Goal: Task Accomplishment & Management: Use online tool/utility

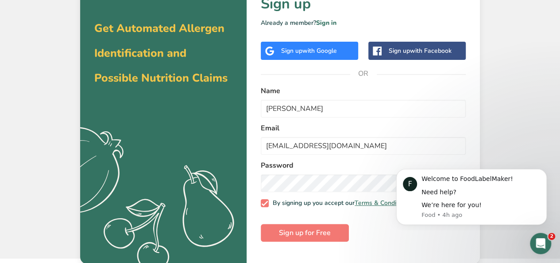
scroll to position [36, 0]
click at [543, 172] on icon "Dismiss notification" at bounding box center [544, 171] width 5 height 5
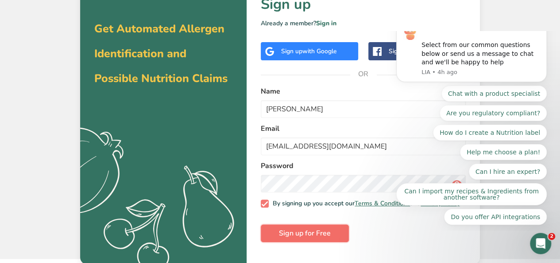
click at [302, 236] on span "Sign up for Free" at bounding box center [305, 233] width 52 height 11
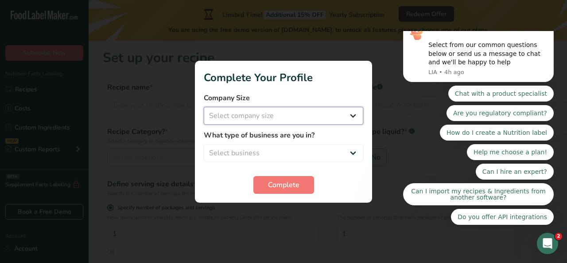
click at [349, 115] on select "Select company size Fewer than 10 Employees 10 to 50 Employees 51 to 500 Employ…" at bounding box center [283, 116] width 159 height 18
select select "1"
click at [204, 107] on select "Select company size Fewer than 10 Employees 10 to 50 Employees 51 to 500 Employ…" at bounding box center [283, 116] width 159 height 18
click at [299, 151] on select "Select business Packaged Food Manufacturer Restaurant & Cafe Bakery Meal Plans …" at bounding box center [283, 153] width 159 height 18
select select "1"
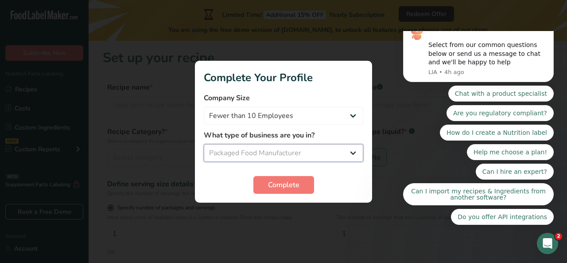
click at [204, 144] on select "Select business Packaged Food Manufacturer Restaurant & Cafe Bakery Meal Plans …" at bounding box center [283, 153] width 159 height 18
click at [282, 183] on span "Complete" at bounding box center [283, 184] width 31 height 11
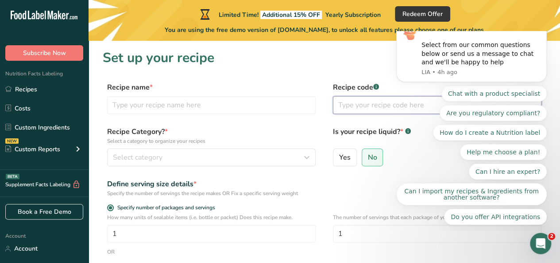
click at [363, 113] on input "text" at bounding box center [437, 105] width 209 height 18
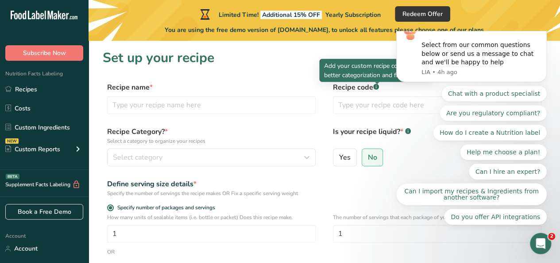
click at [376, 85] on div at bounding box center [377, 84] width 4 height 4
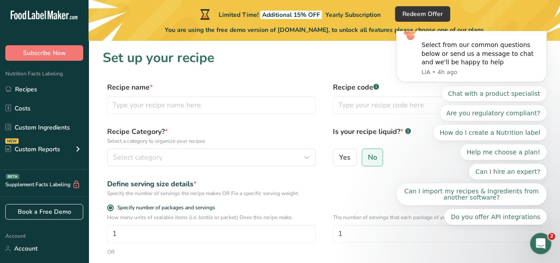
click at [544, 26] on button "Dismiss notification" at bounding box center [545, 21] width 12 height 12
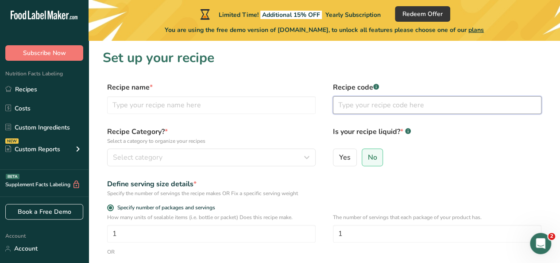
click at [410, 102] on input "text" at bounding box center [437, 105] width 209 height 18
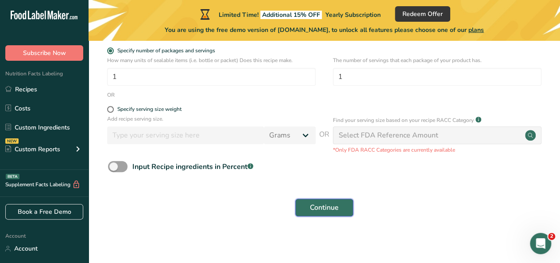
click at [325, 209] on span "Continue" at bounding box center [324, 207] width 29 height 11
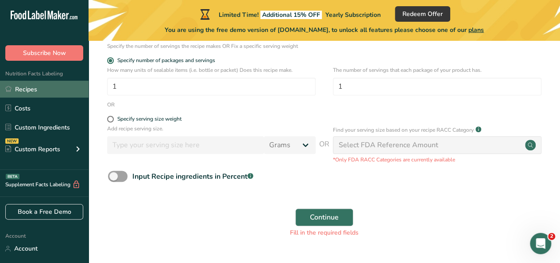
click at [37, 92] on link "Recipes" at bounding box center [44, 89] width 89 height 17
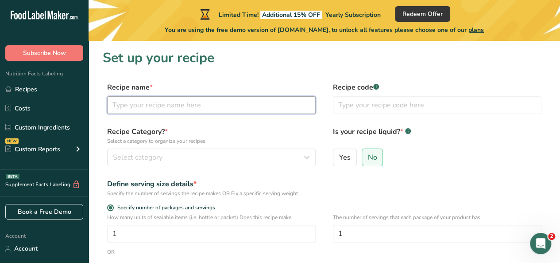
click at [197, 102] on input "text" at bounding box center [211, 105] width 209 height 18
type input "Macha"
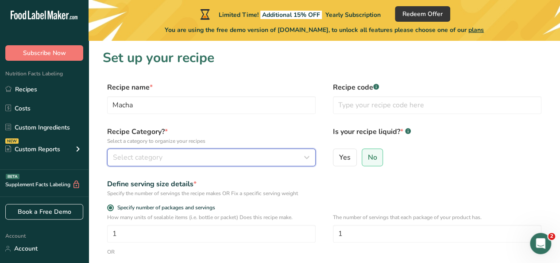
click at [167, 156] on div "Select category" at bounding box center [209, 157] width 192 height 11
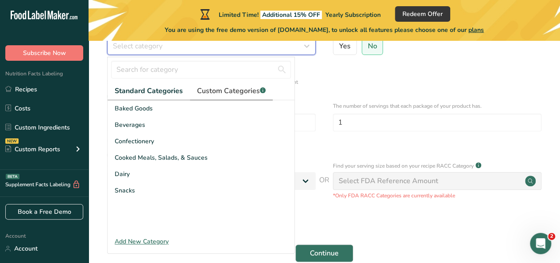
scroll to position [112, 0]
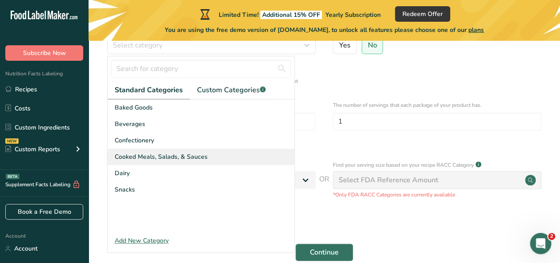
click at [187, 155] on span "Cooked Meals, Salads, & Sauces" at bounding box center [161, 156] width 93 height 9
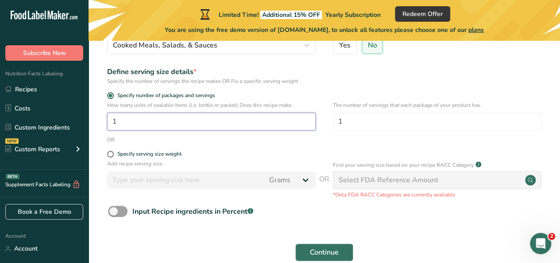
click at [174, 119] on input "1" at bounding box center [211, 121] width 209 height 18
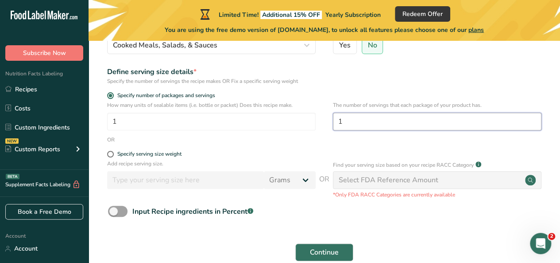
click at [350, 119] on input "1" at bounding box center [437, 121] width 209 height 18
